Goal: Transaction & Acquisition: Obtain resource

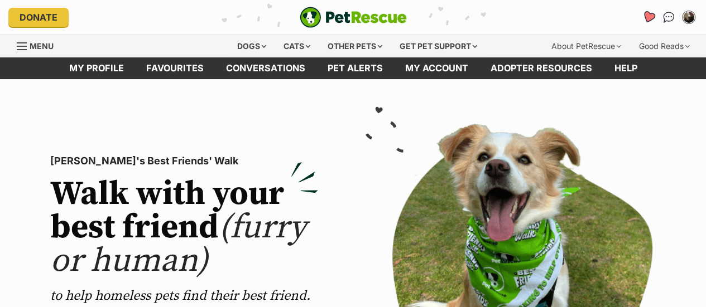
click at [648, 20] on icon "Favourites" at bounding box center [647, 17] width 13 height 13
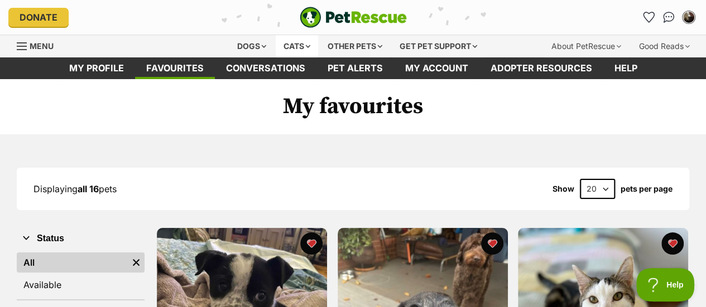
click at [302, 45] on div "Cats" at bounding box center [297, 46] width 42 height 22
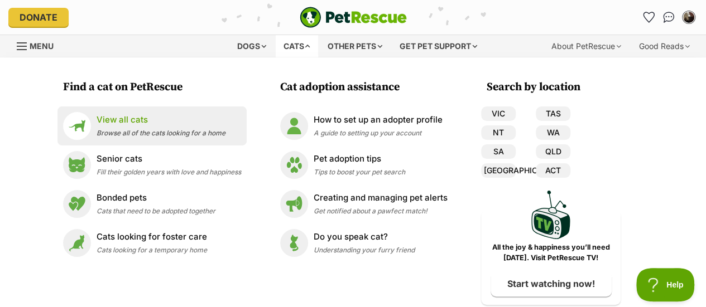
click at [162, 126] on div "View all cats Browse all of the cats looking for a home" at bounding box center [161, 126] width 129 height 24
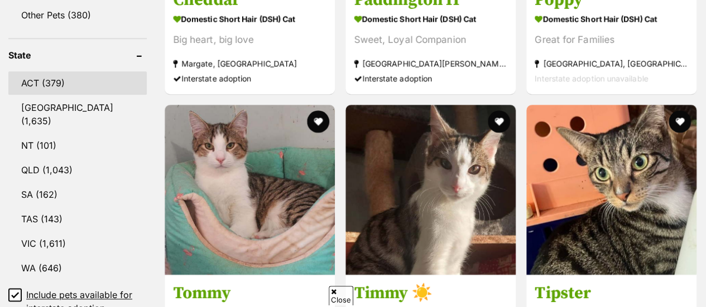
scroll to position [635, 0]
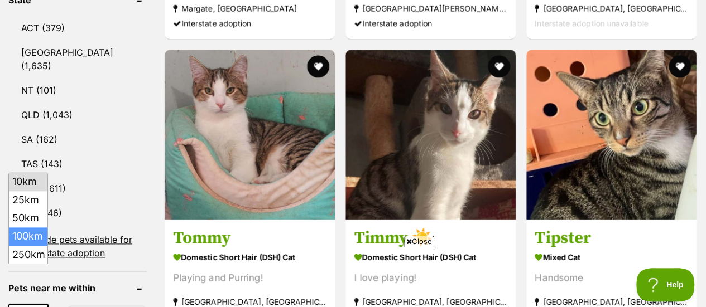
select select "100"
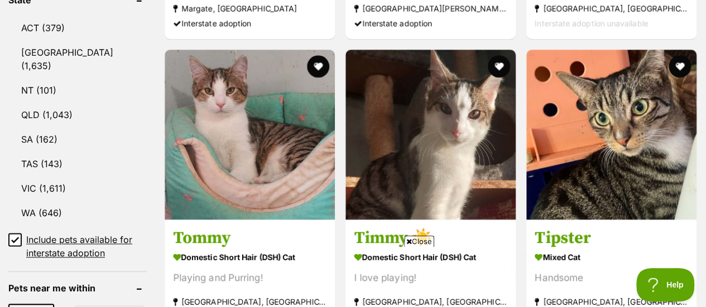
type input"] "3691"
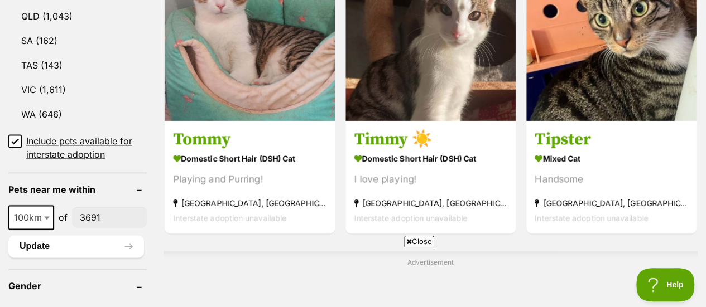
scroll to position [736, 0]
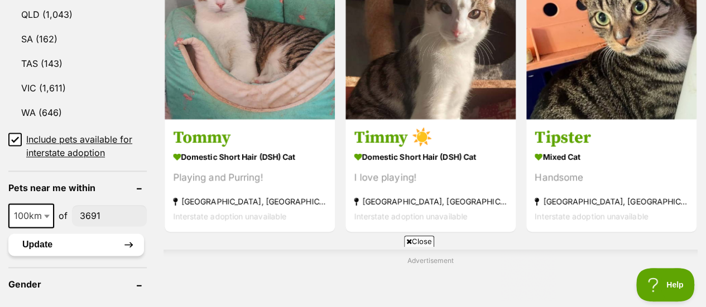
click at [93, 234] on button "Update" at bounding box center [76, 245] width 136 height 22
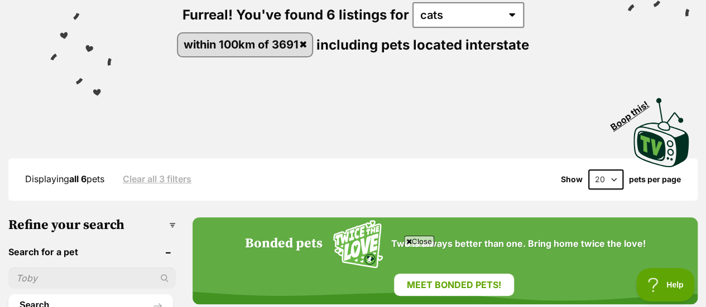
scroll to position [64, 0]
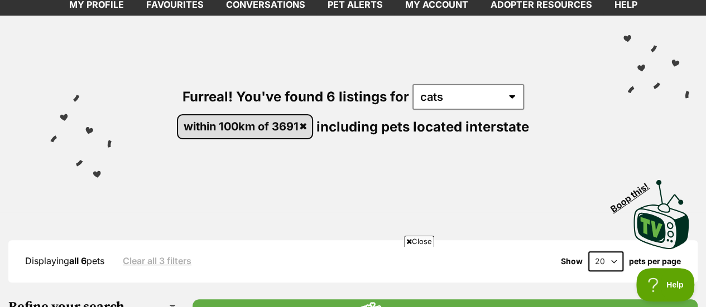
click at [299, 126] on link "within 100km of 3691" at bounding box center [245, 126] width 134 height 23
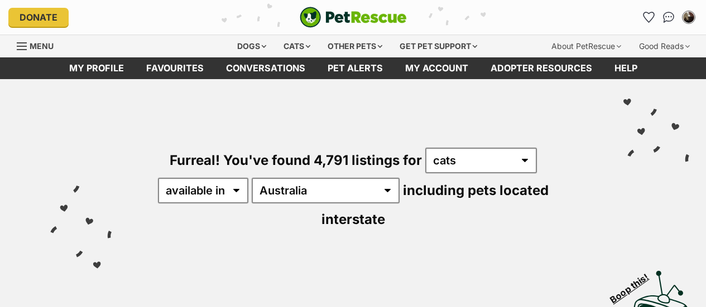
click at [248, 41] on div "Dogs" at bounding box center [251, 46] width 45 height 22
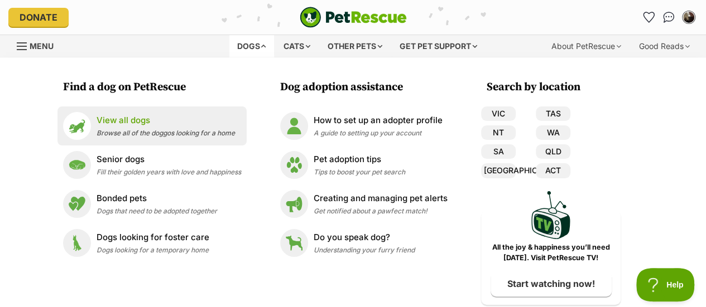
click at [190, 131] on span "Browse all of the doggos looking for a home" at bounding box center [166, 133] width 138 height 8
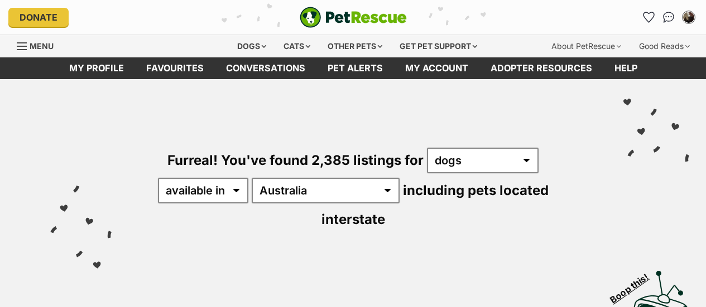
click at [253, 41] on div "Dogs" at bounding box center [251, 46] width 45 height 22
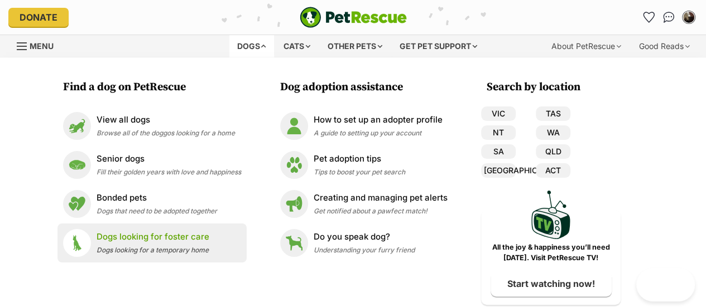
click at [182, 233] on p "Dogs looking for foster care" at bounding box center [153, 237] width 113 height 13
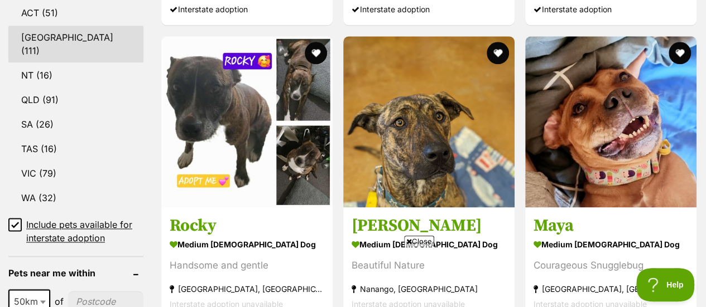
scroll to position [653, 0]
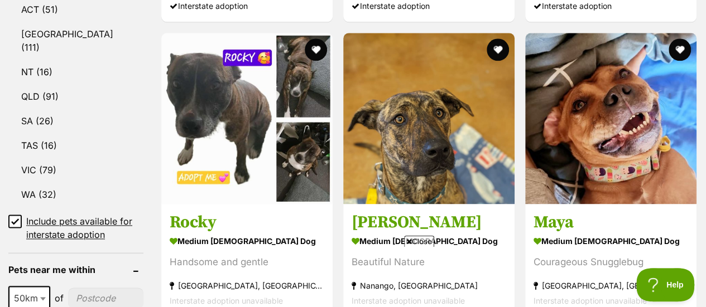
click at [26, 291] on span "50km" at bounding box center [29, 299] width 40 height 16
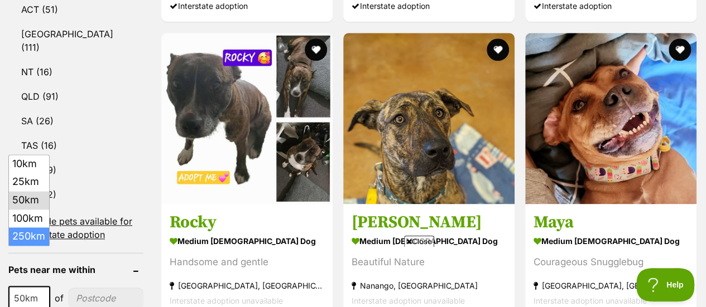
select select "250"
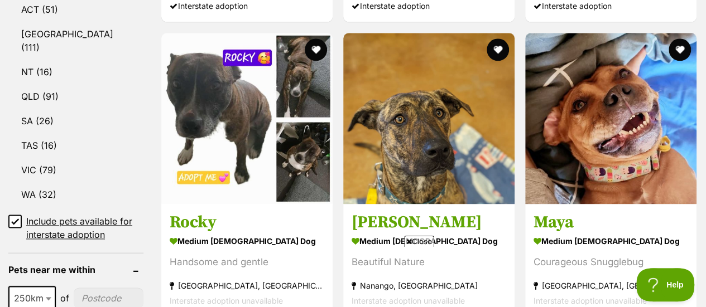
click at [99, 288] on input"] "postcode" at bounding box center [109, 298] width 70 height 21
type input"] "3691"
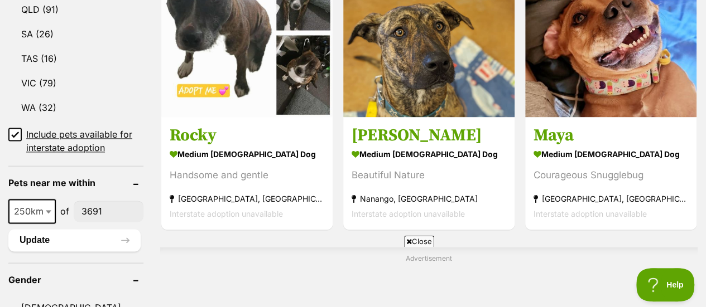
scroll to position [744, 0]
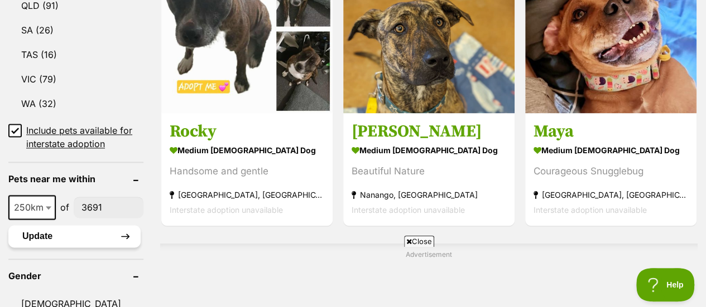
click at [90, 225] on button "Update" at bounding box center [74, 236] width 132 height 22
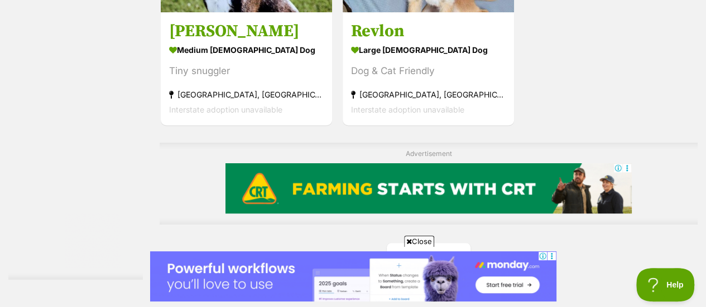
scroll to position [2642, 0]
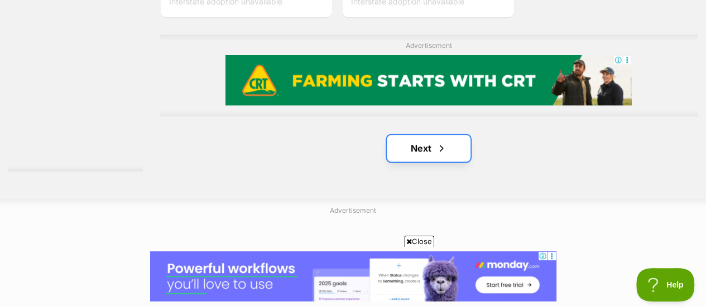
click at [437, 146] on span "Next page" at bounding box center [441, 148] width 11 height 13
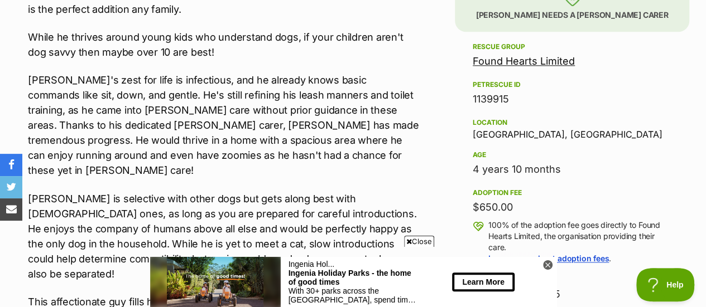
scroll to position [698, 0]
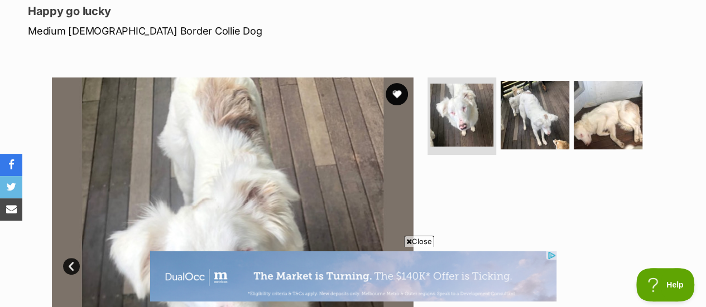
scroll to position [152, 0]
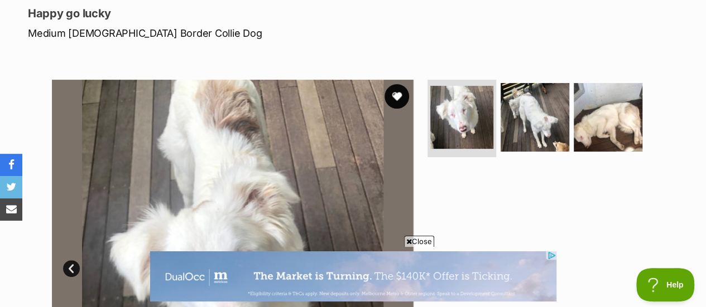
click at [397, 96] on button "favourite" at bounding box center [396, 96] width 25 height 25
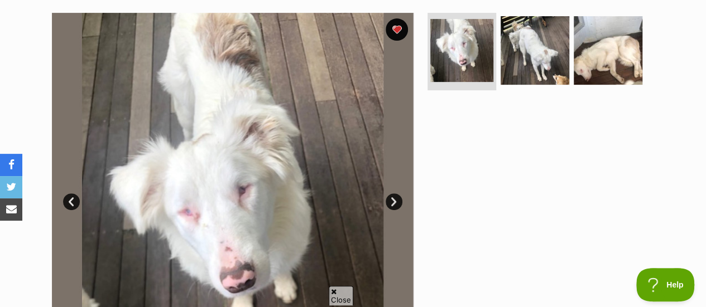
scroll to position [220, 0]
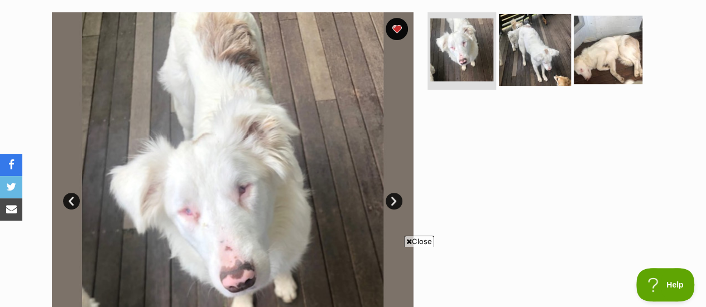
click at [533, 57] on img at bounding box center [535, 49] width 72 height 72
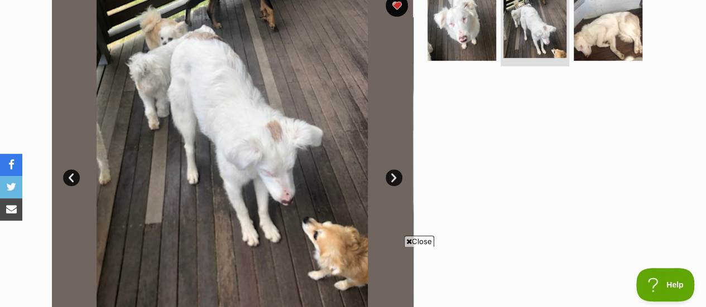
scroll to position [246, 0]
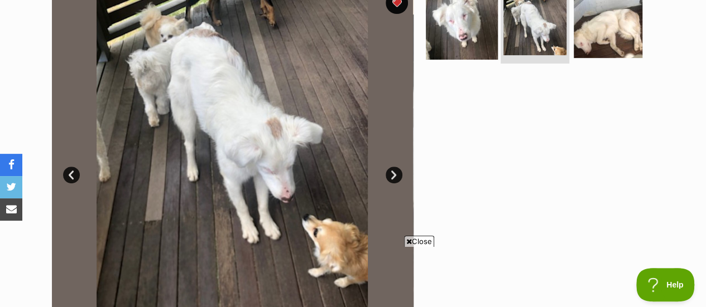
click at [471, 27] on img at bounding box center [462, 23] width 72 height 72
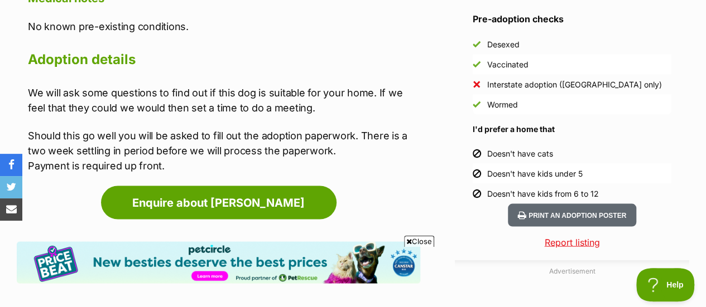
scroll to position [1061, 0]
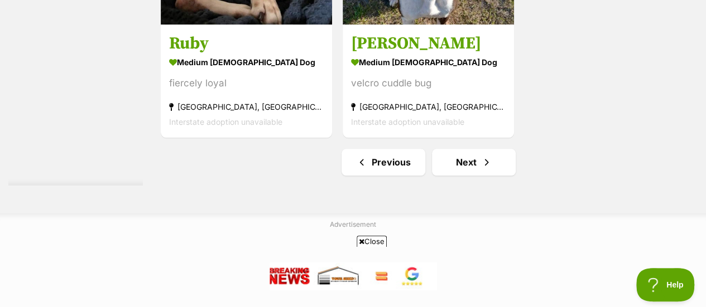
scroll to position [2646, 0]
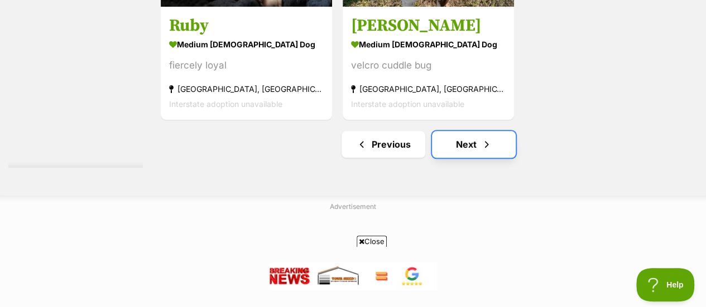
click at [461, 157] on link "Next" at bounding box center [474, 144] width 84 height 27
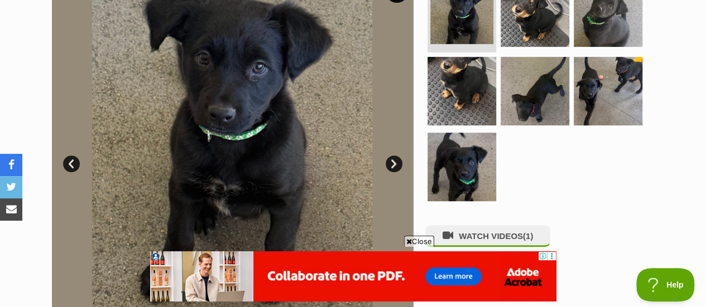
scroll to position [159, 0]
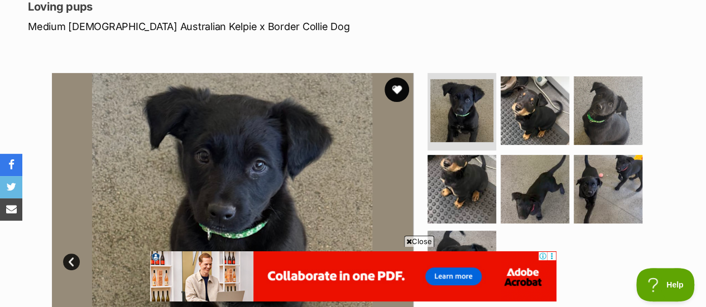
click at [395, 90] on button "favourite" at bounding box center [396, 90] width 25 height 25
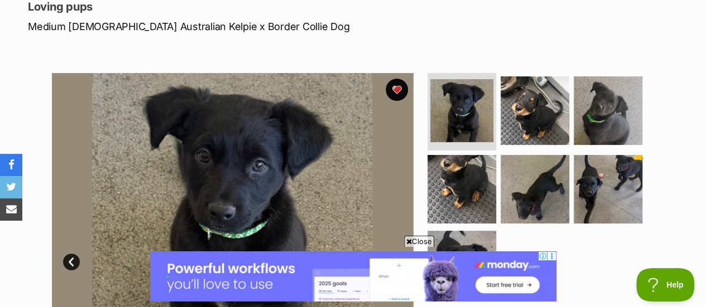
scroll to position [0, 0]
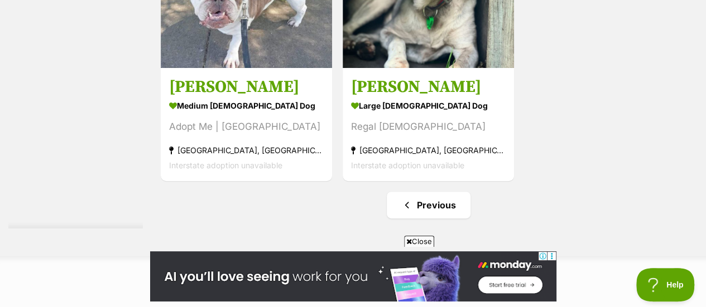
scroll to position [2289, 0]
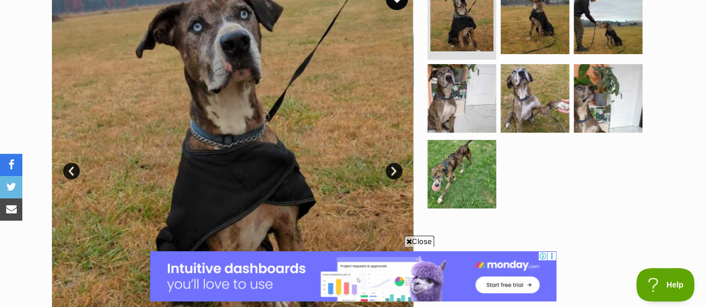
scroll to position [136, 0]
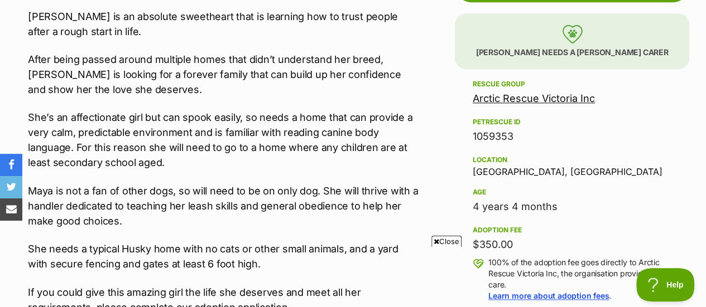
scroll to position [659, 0]
